Goal: Information Seeking & Learning: Learn about a topic

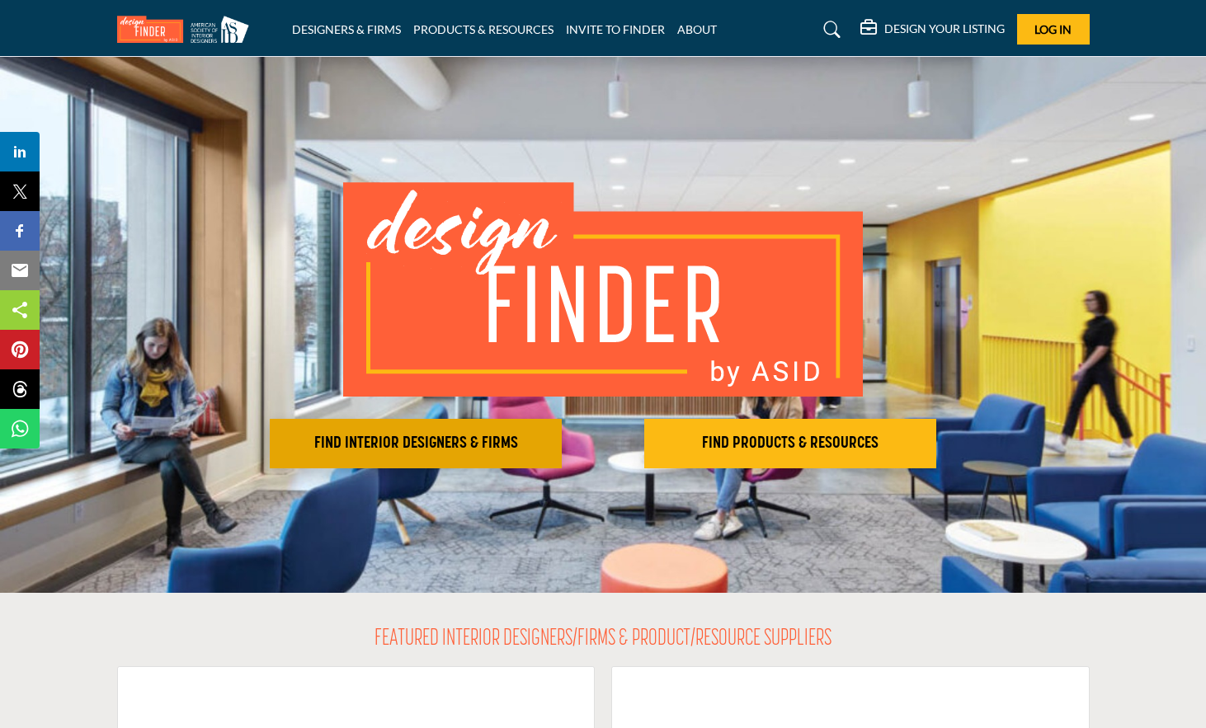
click at [426, 440] on h2 "FIND INTERIOR DESIGNERS & FIRMS" at bounding box center [416, 444] width 282 height 20
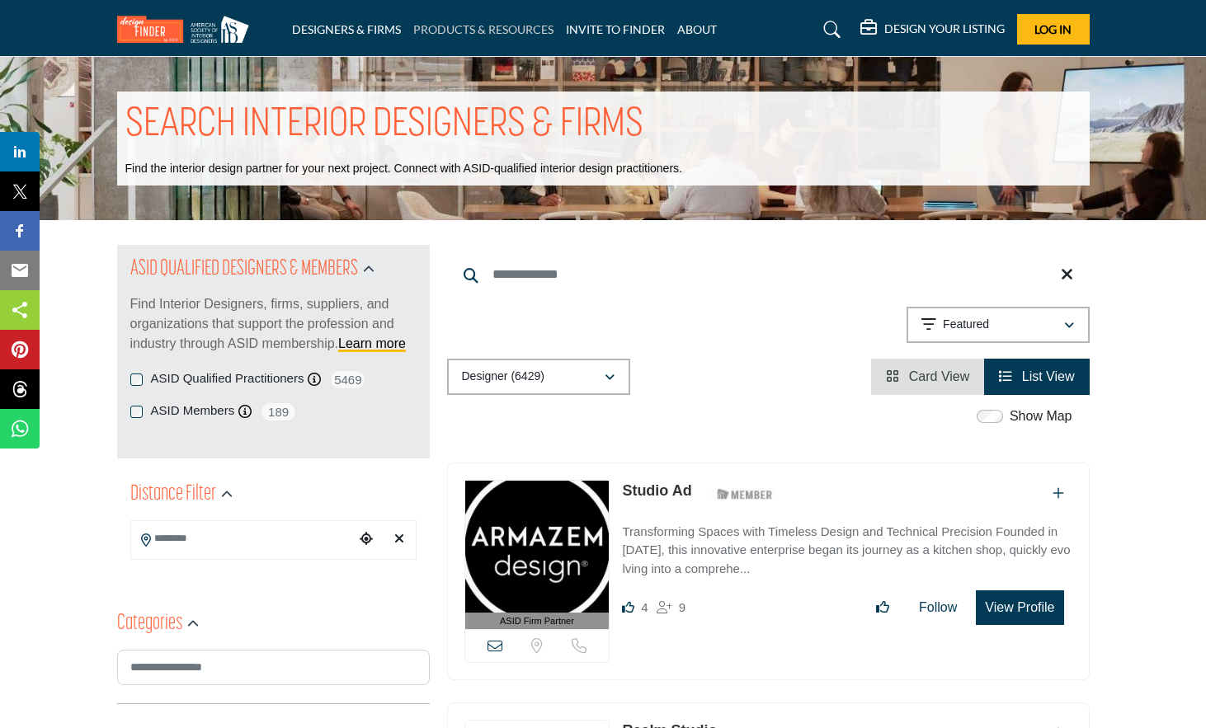
click at [507, 22] on link "PRODUCTS & RESOURCES" at bounding box center [483, 29] width 140 height 14
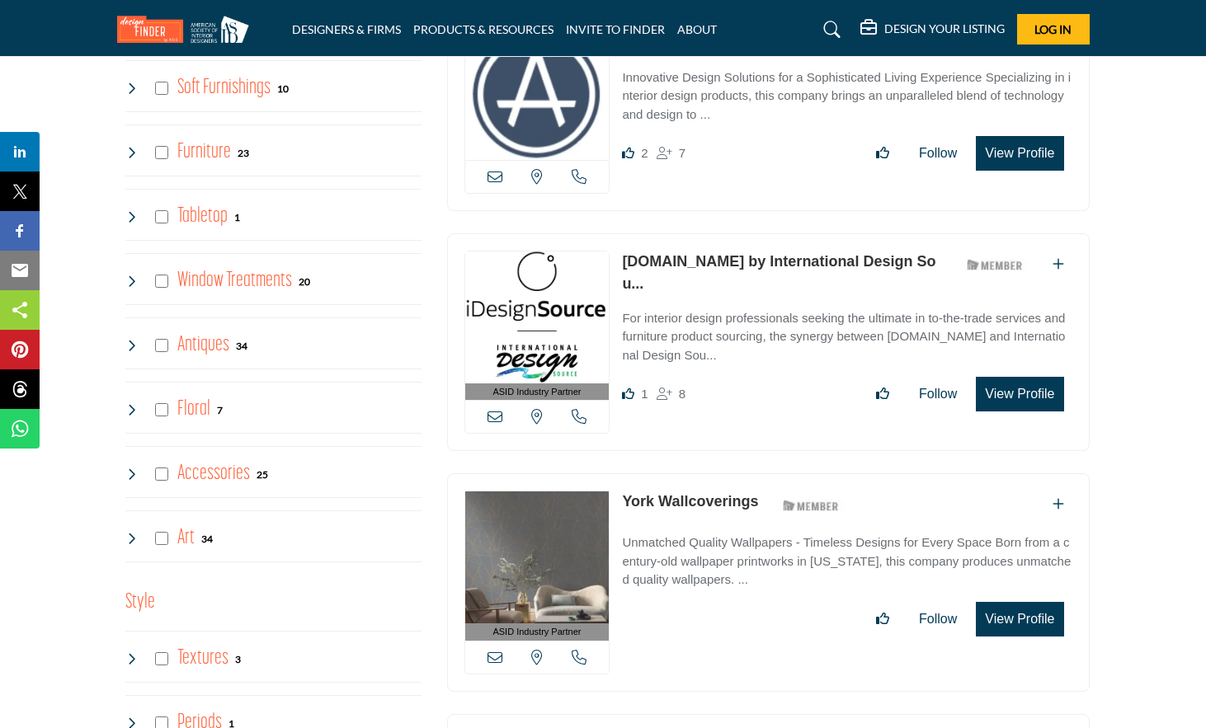
scroll to position [2383, 0]
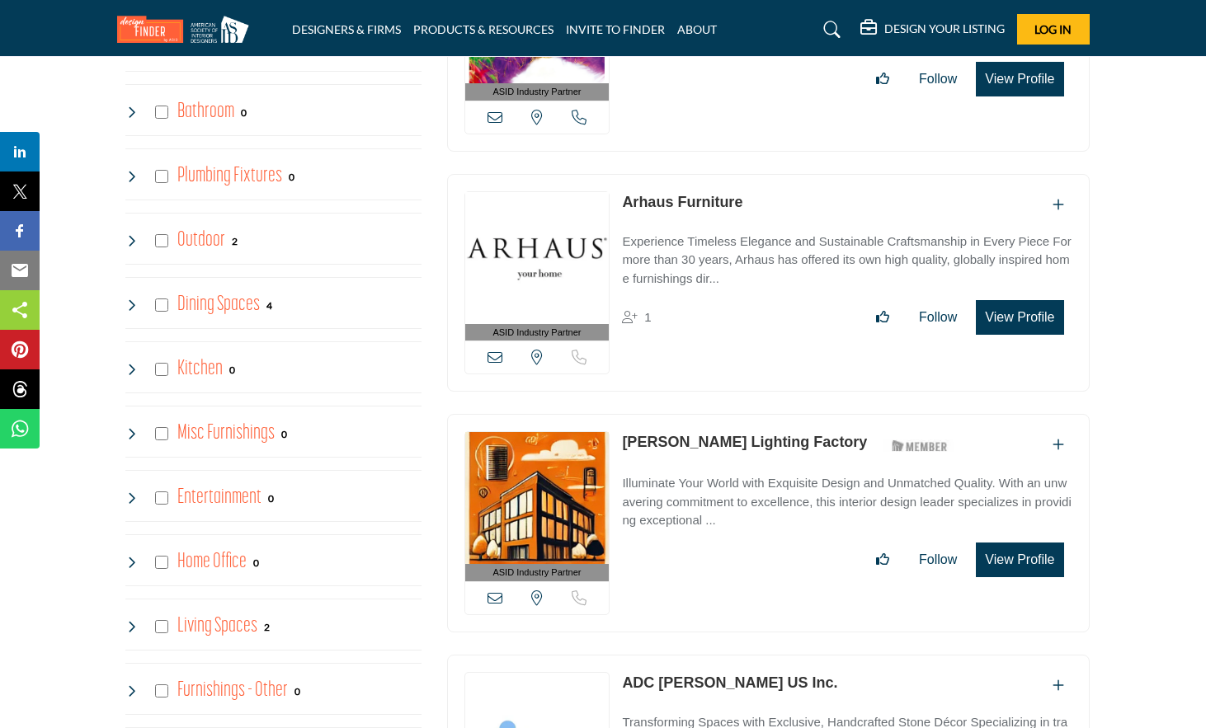
scroll to position [1325, 0]
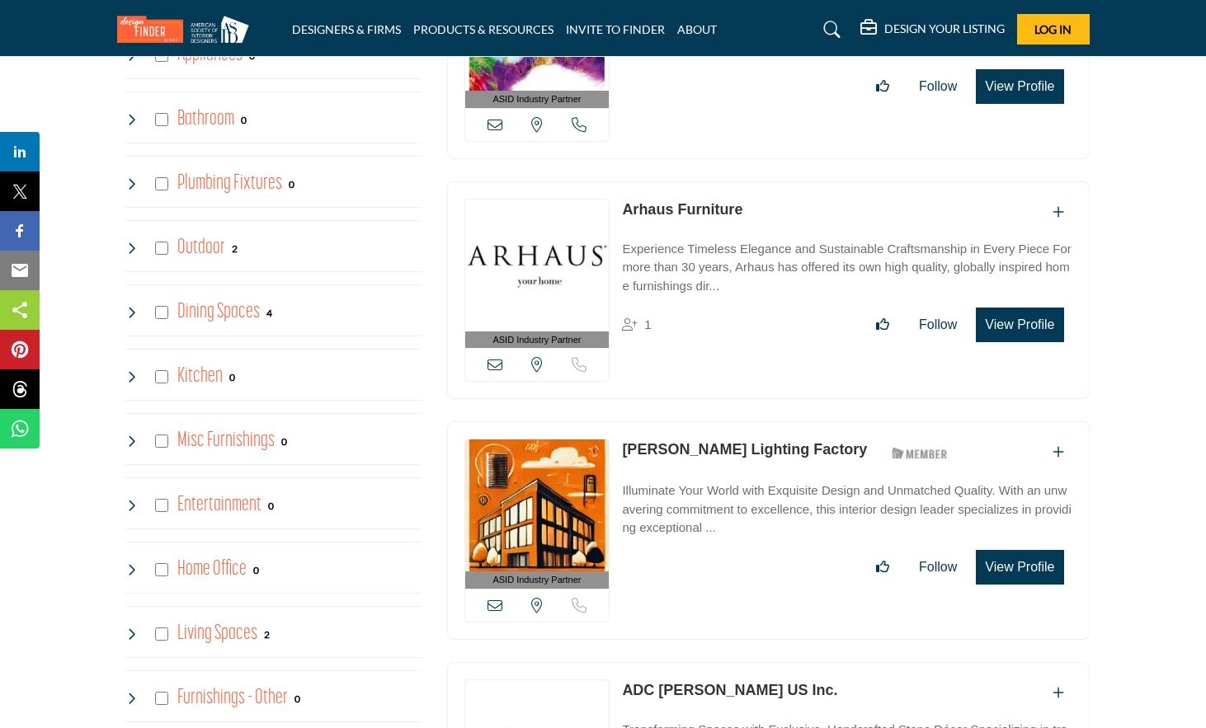
drag, startPoint x: 741, startPoint y: 205, endPoint x: 621, endPoint y: 206, distance: 119.6
click at [621, 206] on div "ASID Industry Partner ASID Industry Partners provide the interior design commun…" at bounding box center [768, 290] width 643 height 219
copy link "Arhaus Furniture"
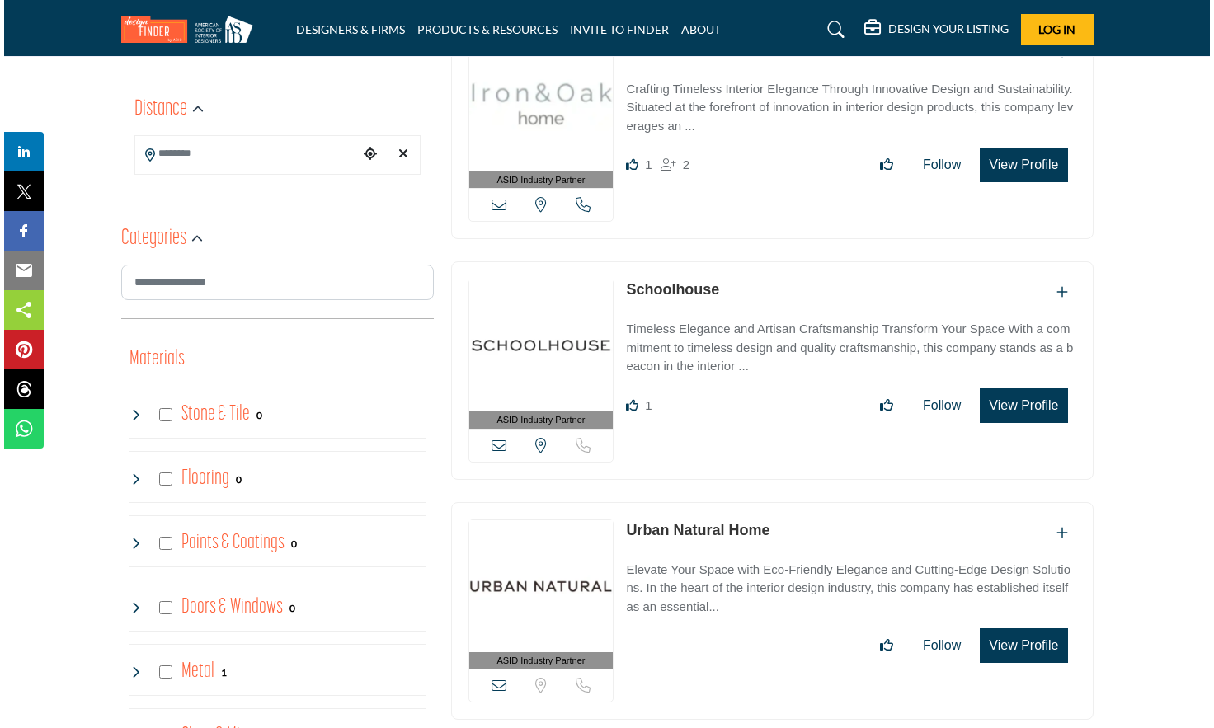
scroll to position [505, 0]
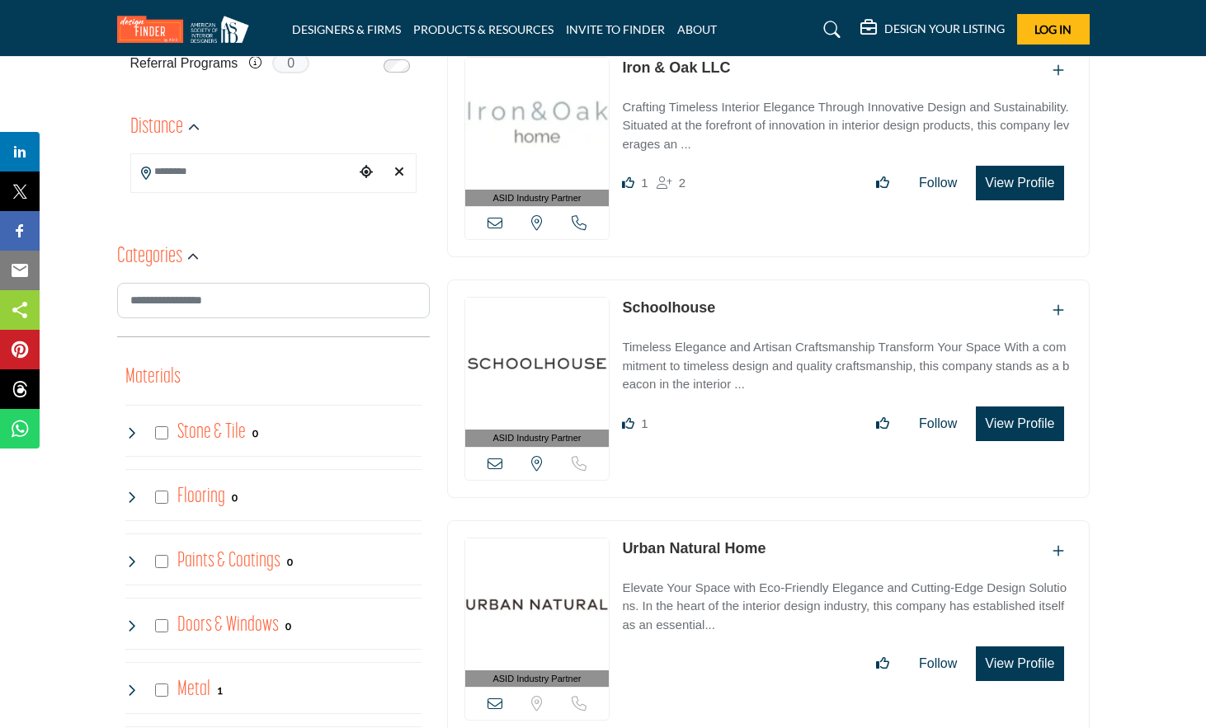
click at [1017, 665] on button "View Profile" at bounding box center [1019, 664] width 87 height 35
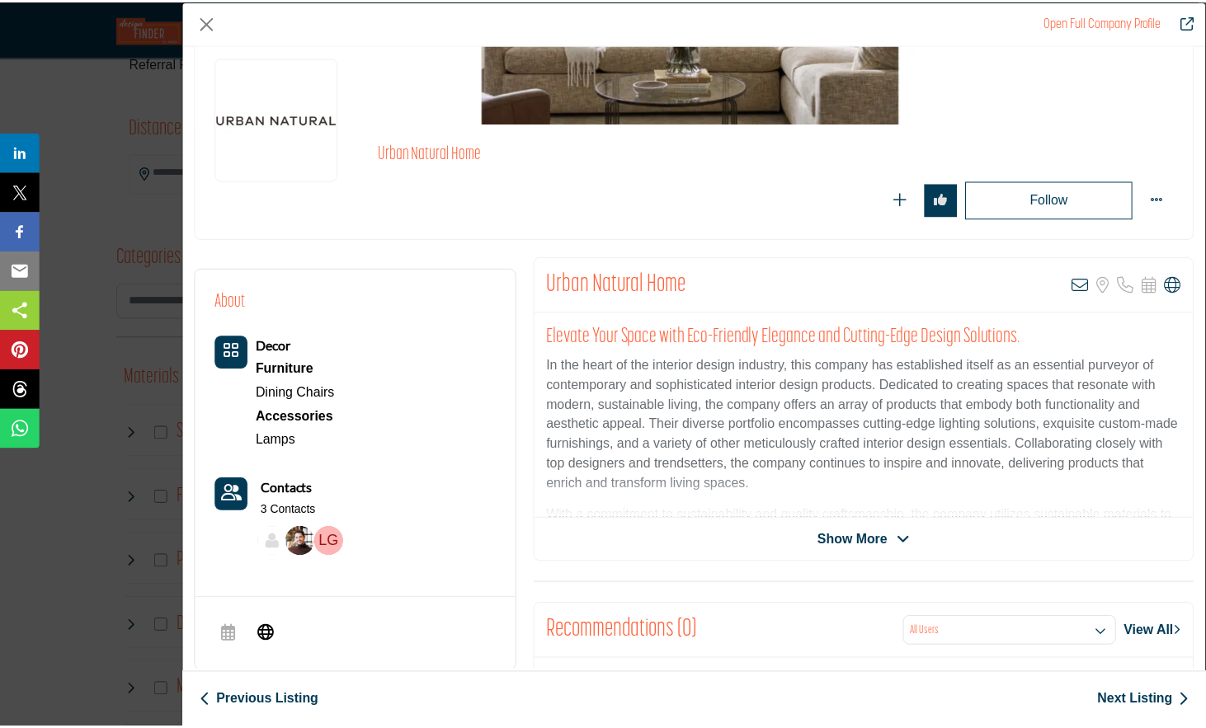
scroll to position [0, 0]
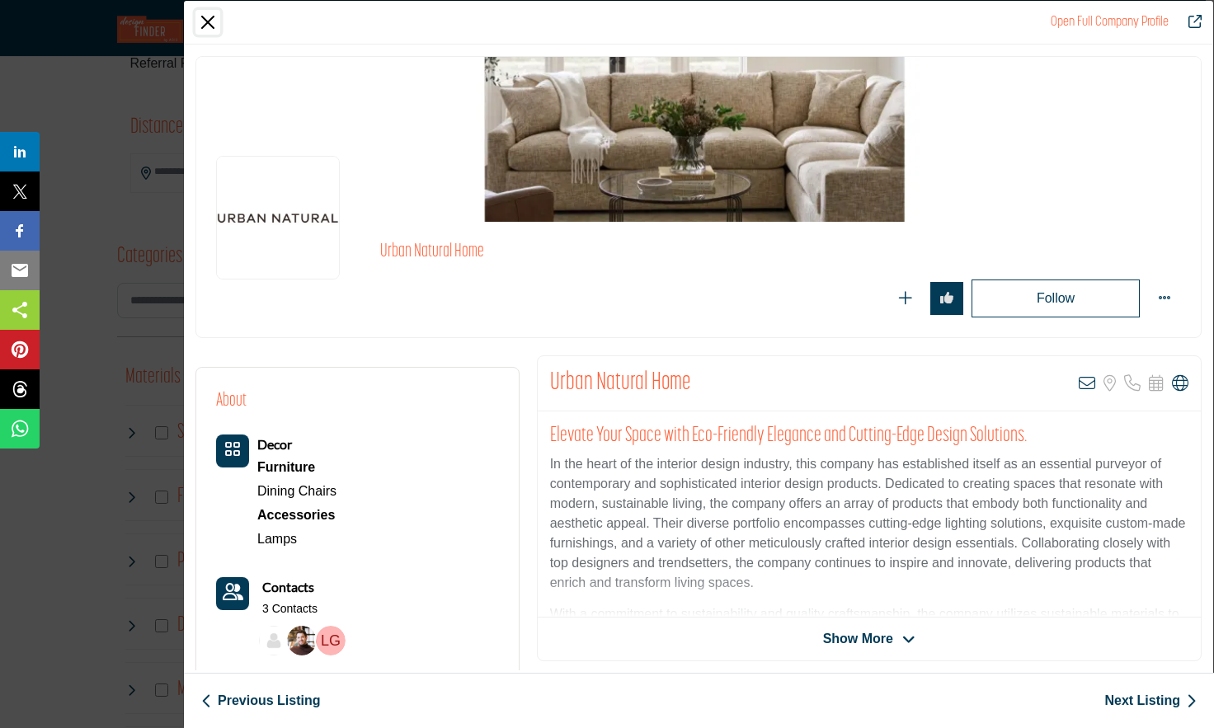
click at [212, 13] on button "Close" at bounding box center [207, 22] width 25 height 25
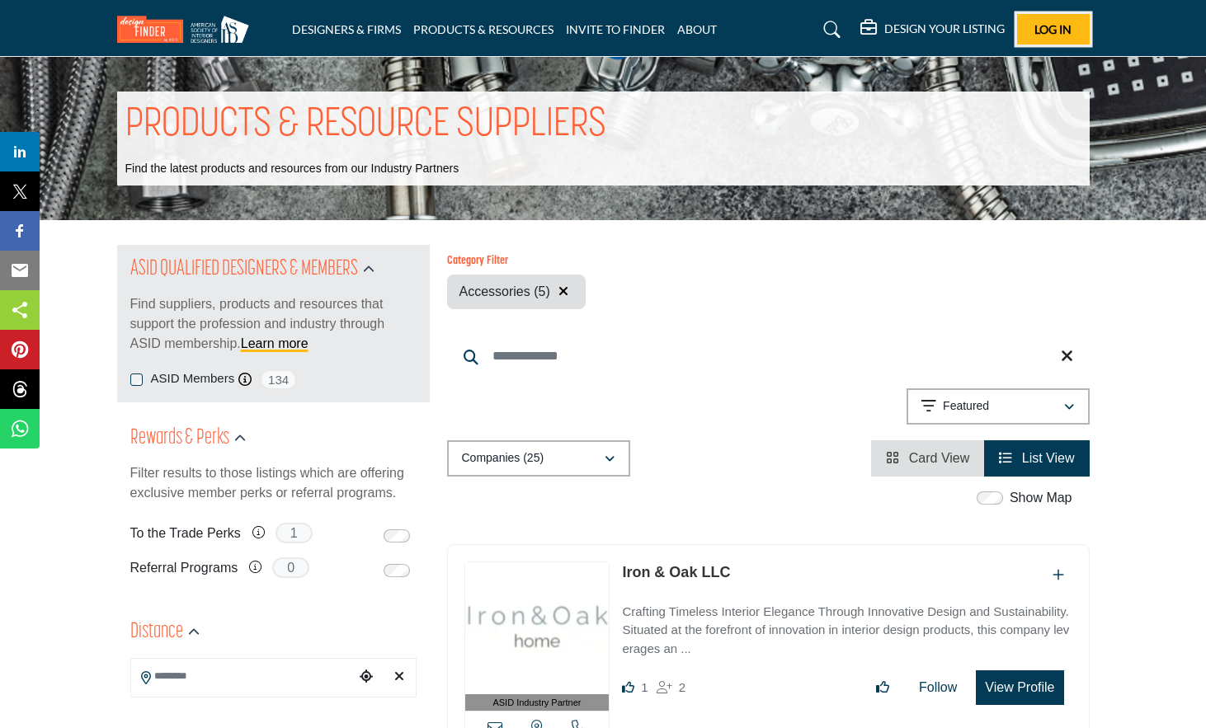
click at [1050, 32] on span "Log In" at bounding box center [1052, 29] width 37 height 14
